Goal: Transaction & Acquisition: Download file/media

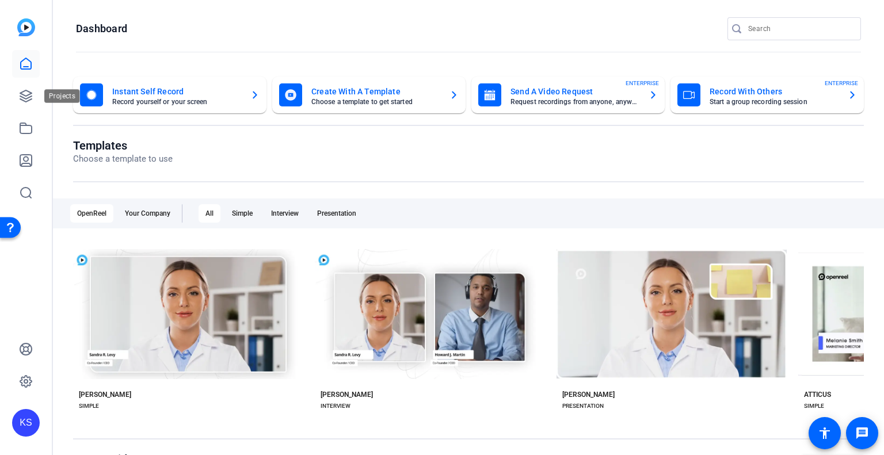
click at [18, 91] on link at bounding box center [26, 96] width 28 height 28
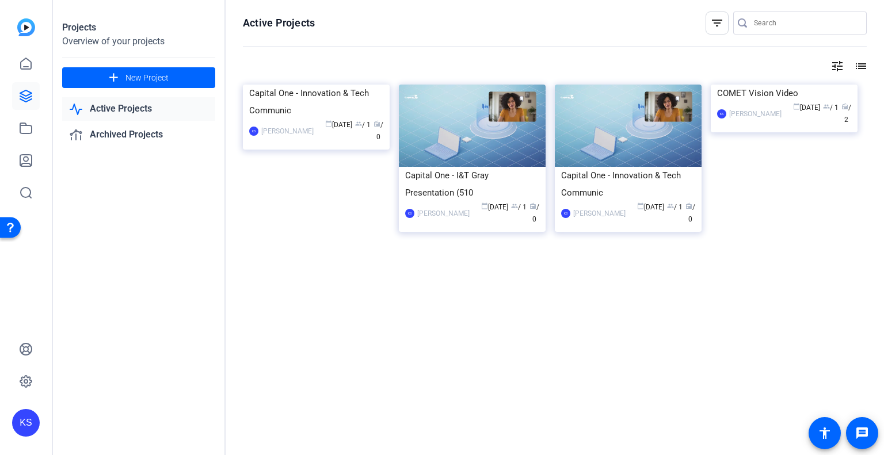
click at [764, 85] on img at bounding box center [783, 85] width 147 height 0
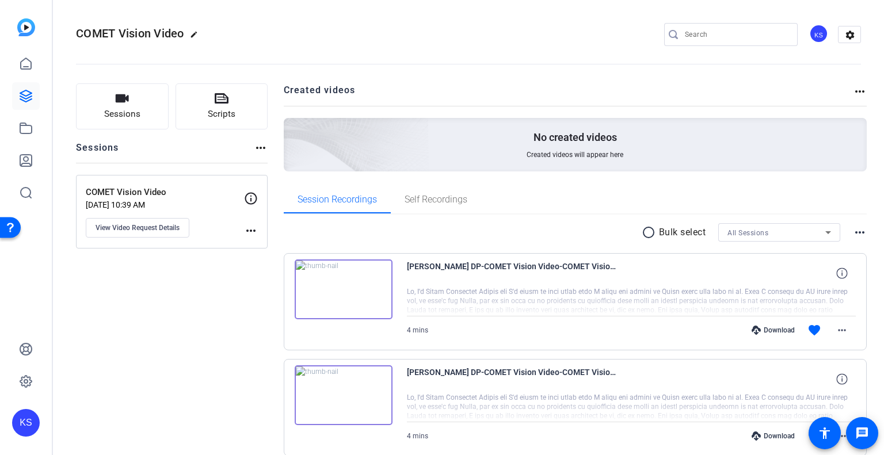
click at [785, 329] on div "Download" at bounding box center [772, 330] width 55 height 9
click at [840, 327] on mat-icon "more_horiz" at bounding box center [842, 330] width 14 height 14
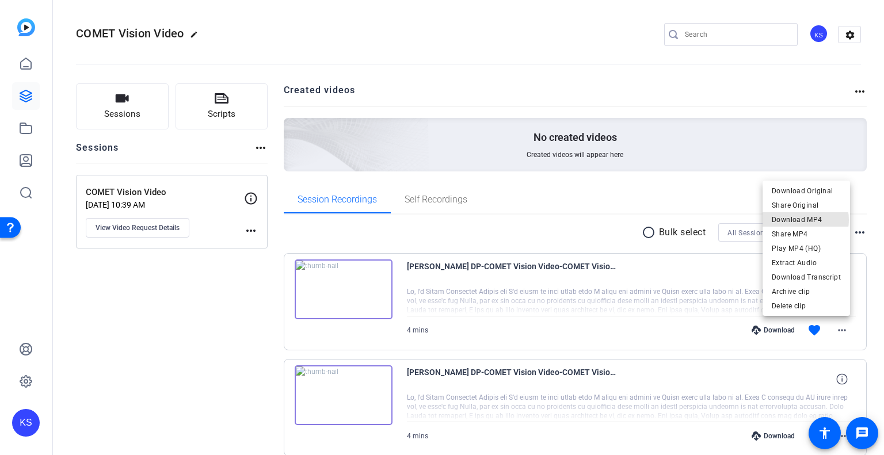
click at [801, 220] on span "Download MP4" at bounding box center [805, 220] width 69 height 14
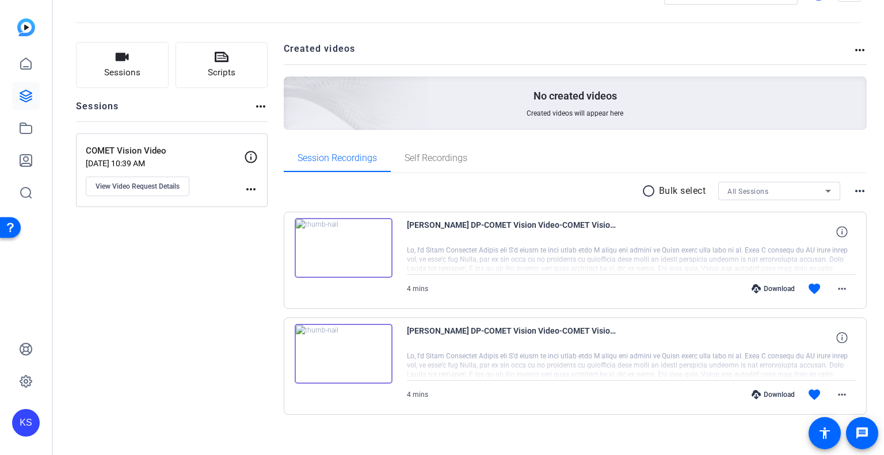
scroll to position [51, 0]
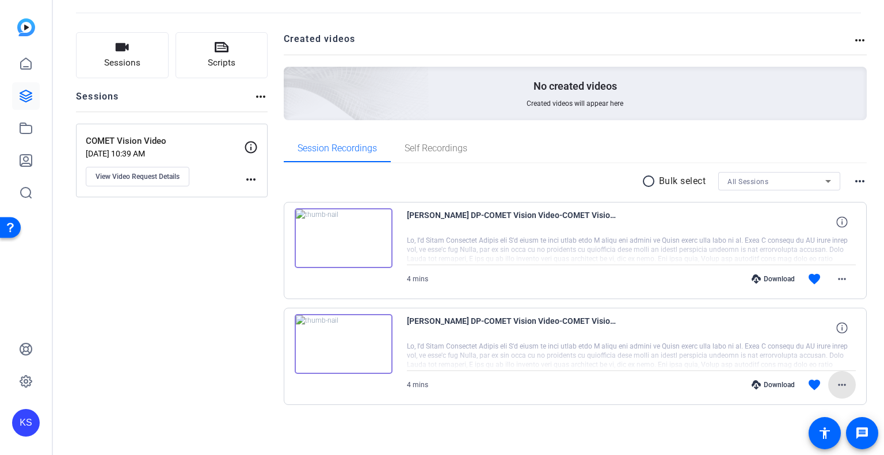
click at [839, 386] on mat-icon "more_horiz" at bounding box center [842, 385] width 14 height 14
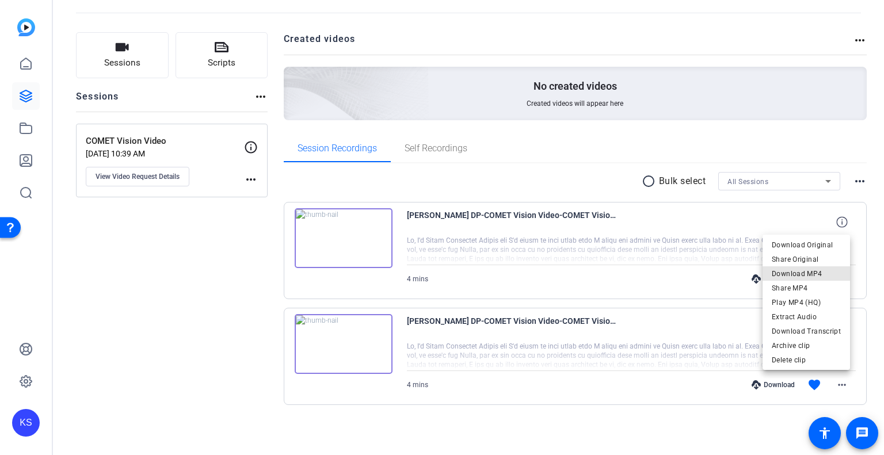
click at [816, 274] on span "Download MP4" at bounding box center [805, 274] width 69 height 14
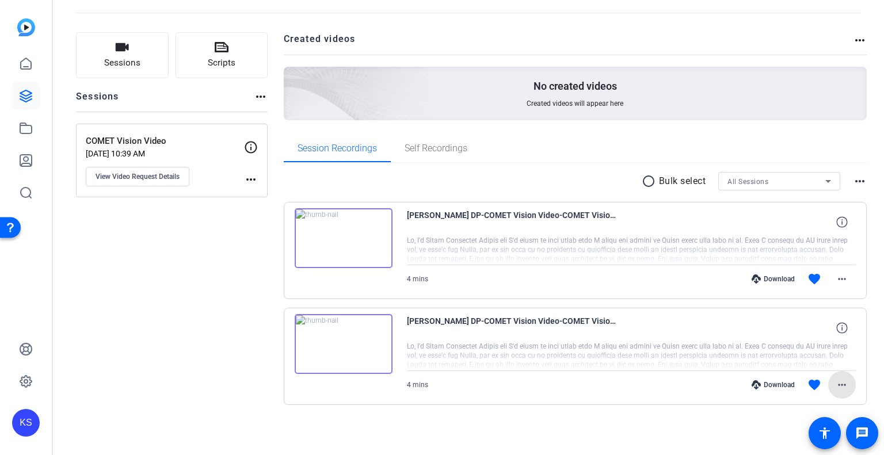
click at [835, 383] on mat-icon "more_horiz" at bounding box center [842, 385] width 14 height 14
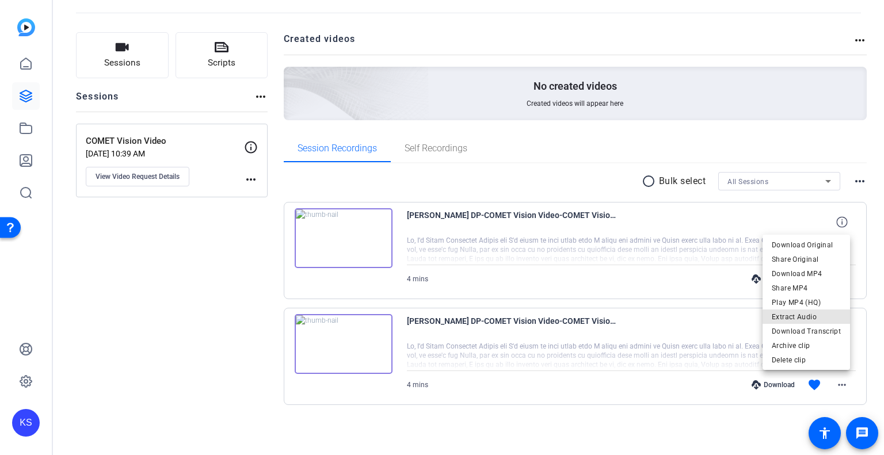
click at [813, 319] on span "Extract Audio" at bounding box center [805, 317] width 69 height 14
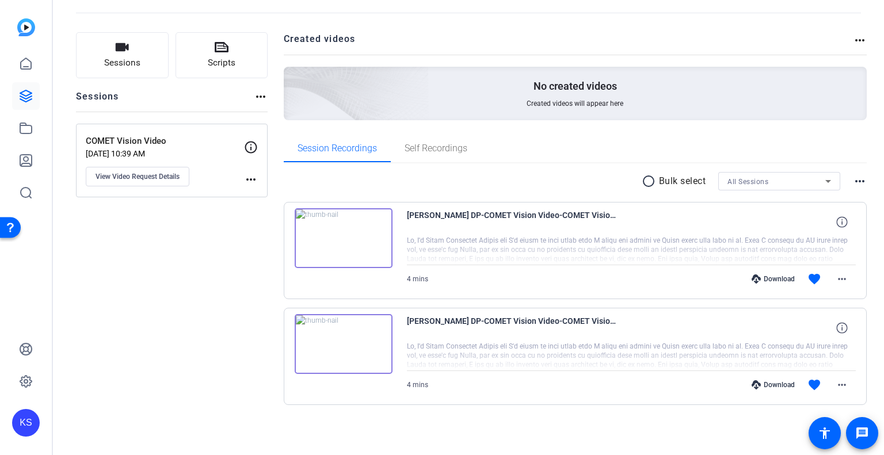
click at [835, 384] on mat-icon "more_horiz" at bounding box center [842, 385] width 14 height 14
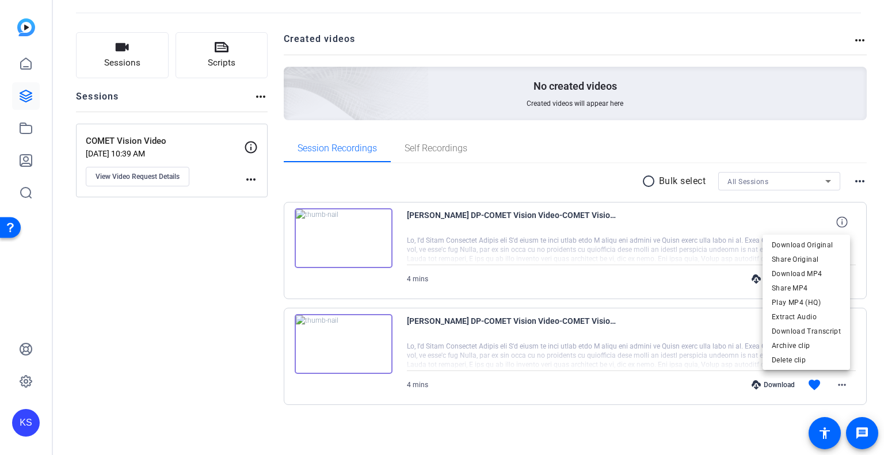
click at [739, 427] on div at bounding box center [442, 227] width 884 height 455
